Goal: Obtain resource: Obtain resource

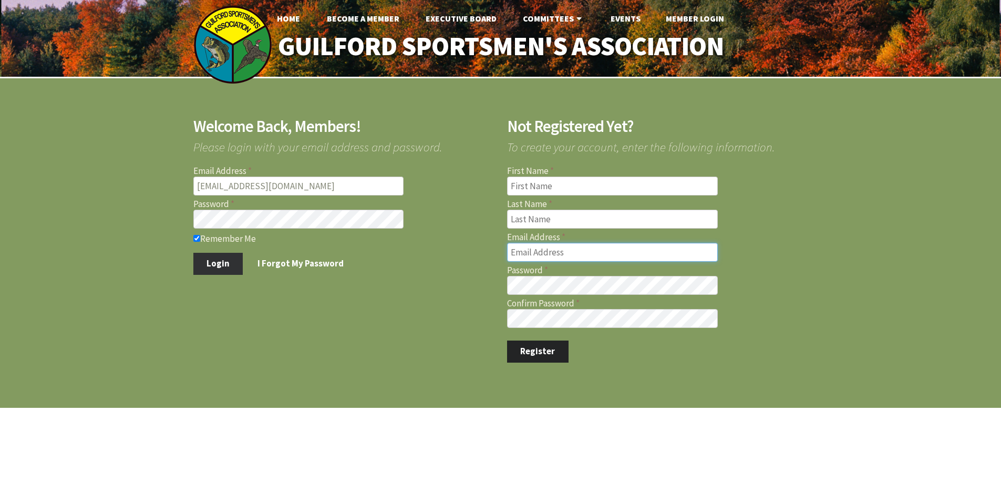
type input "[EMAIL_ADDRESS][DOMAIN_NAME]"
click at [214, 263] on button "Login" at bounding box center [218, 264] width 50 height 22
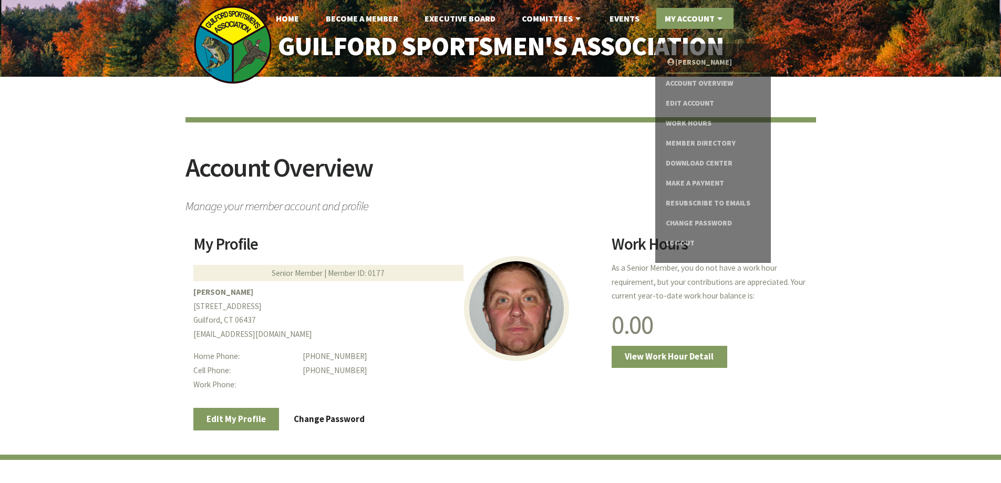
click at [695, 21] on link "My Account" at bounding box center [695, 18] width 77 height 21
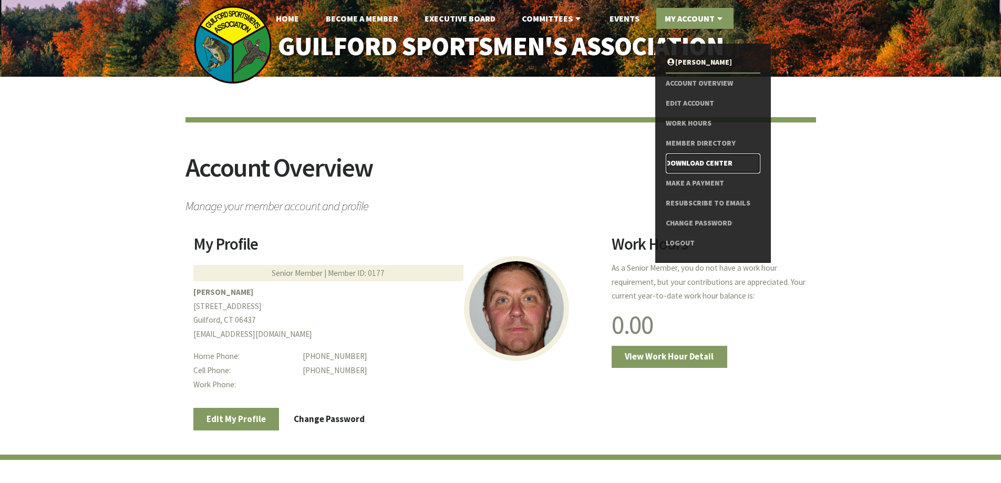
click at [676, 163] on link "Download Center" at bounding box center [713, 164] width 94 height 20
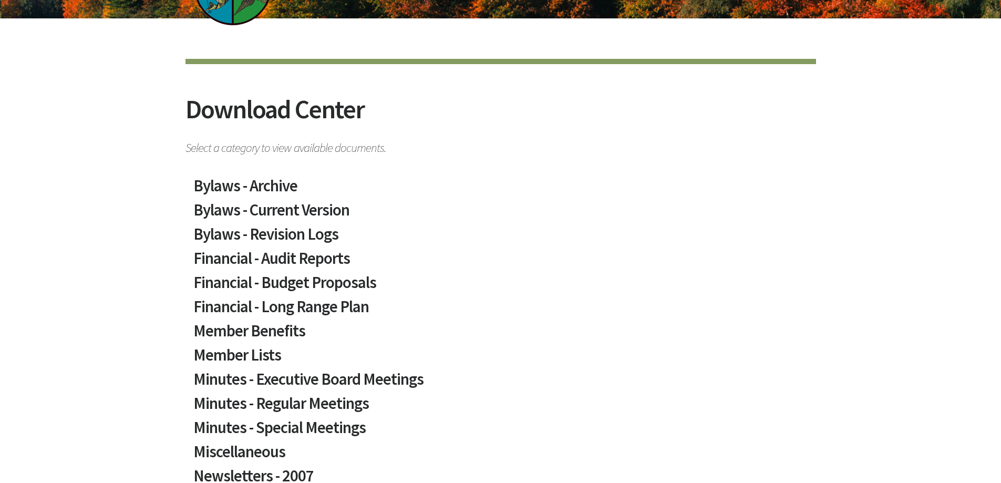
scroll to position [158, 0]
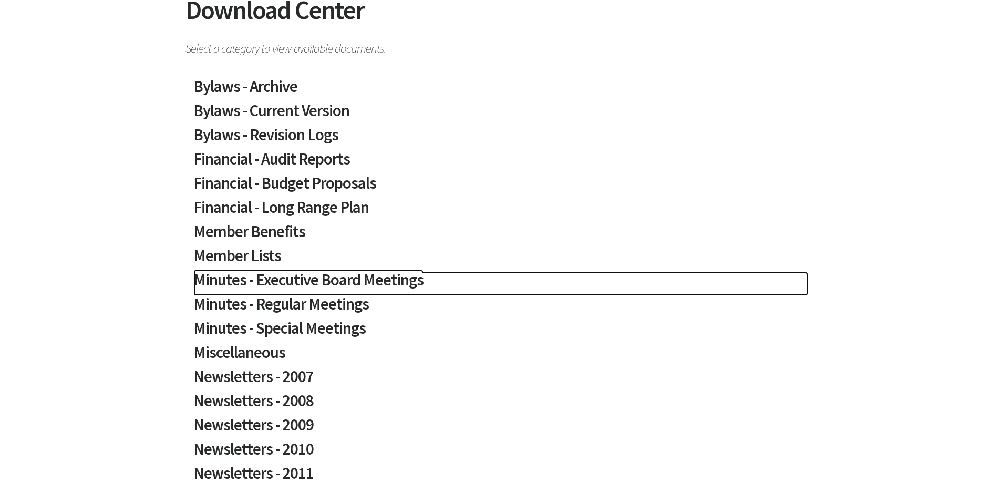
click at [369, 278] on h2 "Minutes - Executive Board Meetings" at bounding box center [500, 284] width 615 height 24
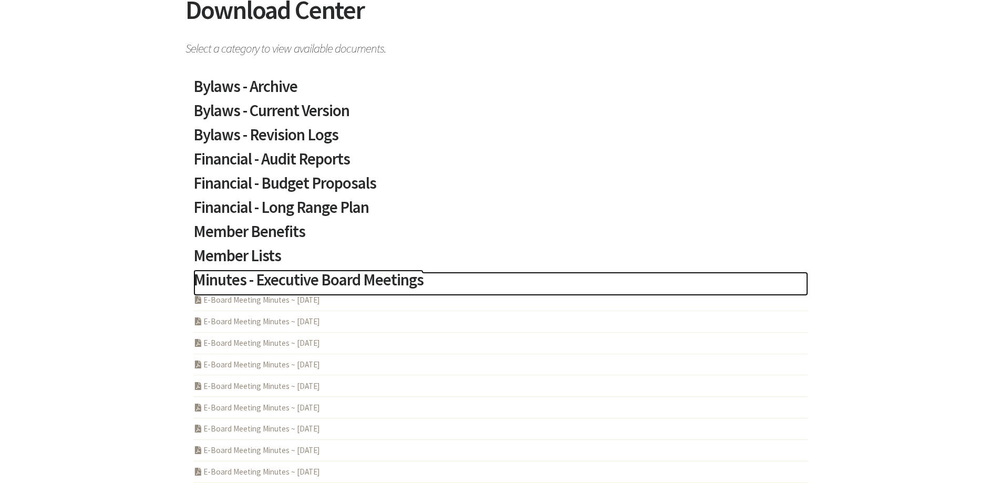
click at [369, 278] on h2 "Minutes - Executive Board Meetings" at bounding box center [500, 284] width 615 height 24
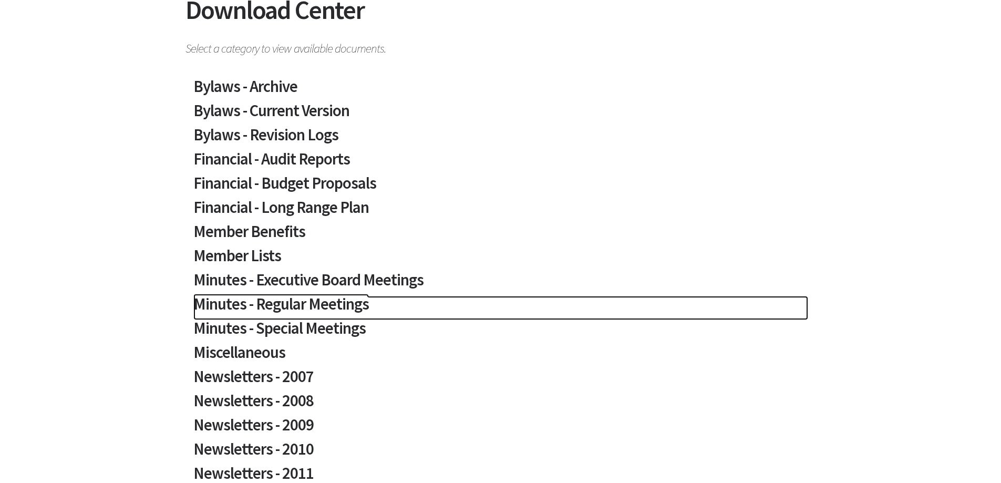
click at [333, 305] on h2 "Minutes - Regular Meetings" at bounding box center [500, 308] width 615 height 24
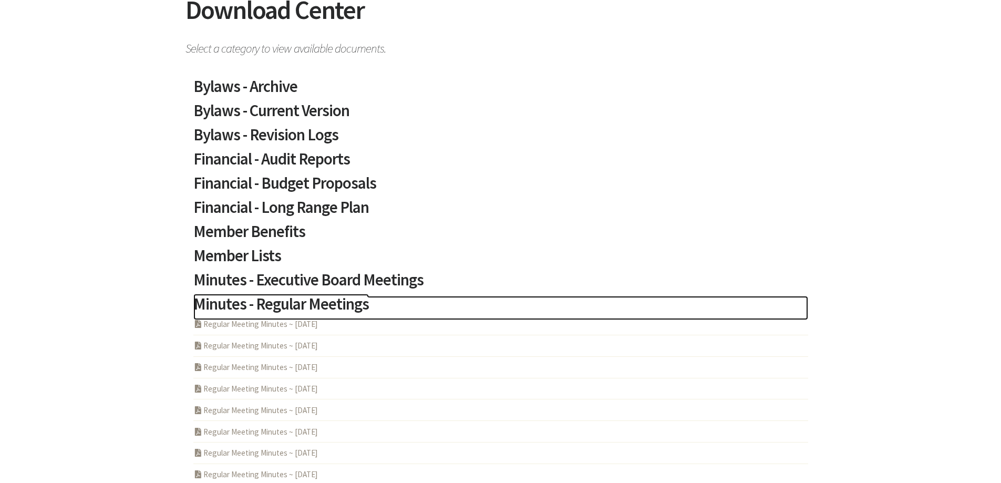
click at [333, 305] on h2 "Minutes - Regular Meetings" at bounding box center [500, 308] width 615 height 24
